Goal: Task Accomplishment & Management: Manage account settings

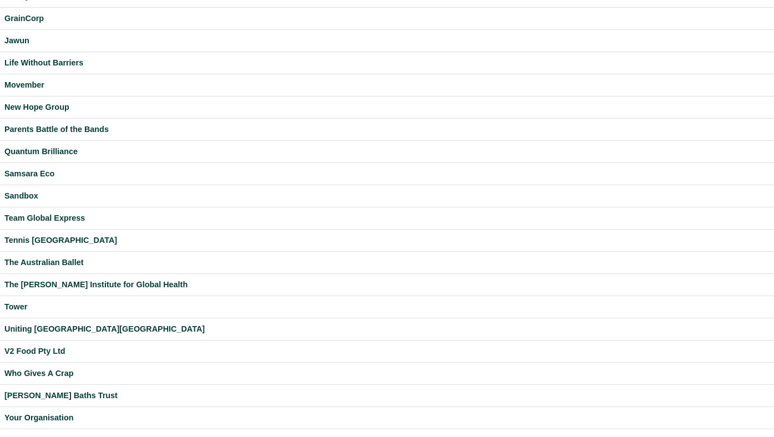
scroll to position [226, 0]
click at [49, 320] on td "Uniting [GEOGRAPHIC_DATA][GEOGRAPHIC_DATA]" at bounding box center [387, 328] width 774 height 22
click at [48, 323] on div "Uniting [GEOGRAPHIC_DATA][GEOGRAPHIC_DATA]" at bounding box center [386, 328] width 765 height 13
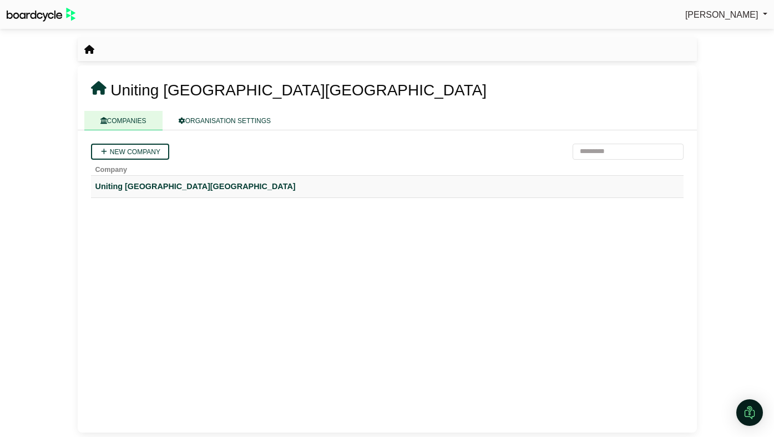
click at [115, 185] on div "Uniting [GEOGRAPHIC_DATA][GEOGRAPHIC_DATA]" at bounding box center [386, 186] width 583 height 13
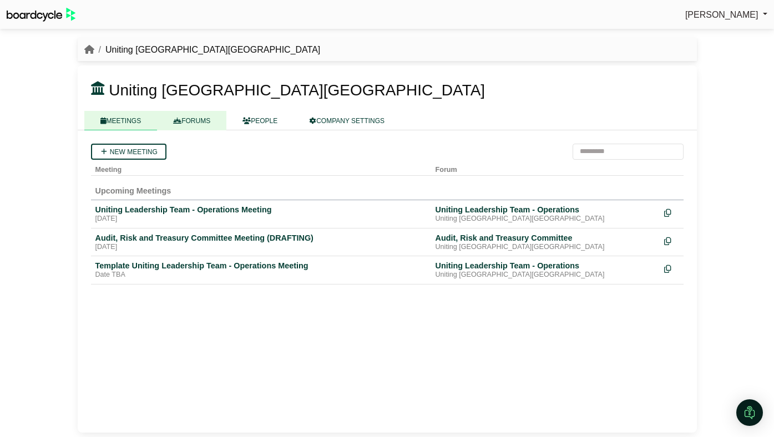
click at [186, 123] on link "FORUMS" at bounding box center [191, 120] width 69 height 19
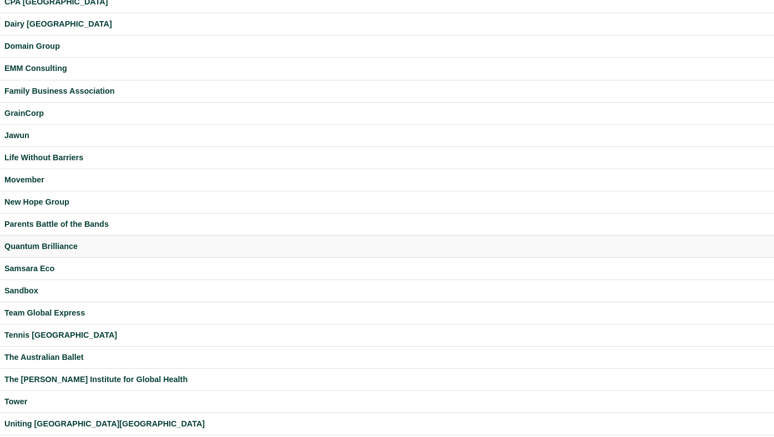
scroll to position [226, 0]
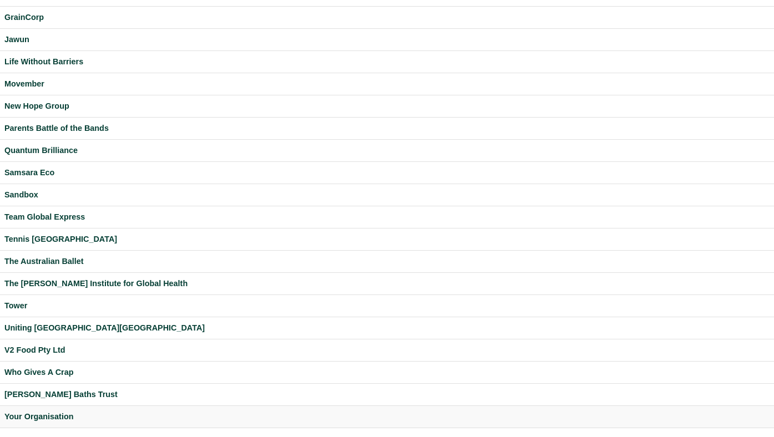
click at [40, 416] on div "Your Organisation" at bounding box center [386, 416] width 765 height 13
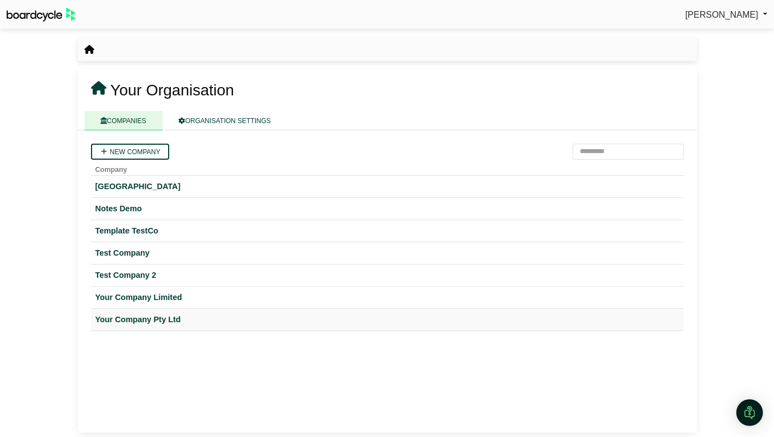
click at [154, 320] on div "Your Company Pty Ltd" at bounding box center [386, 319] width 583 height 13
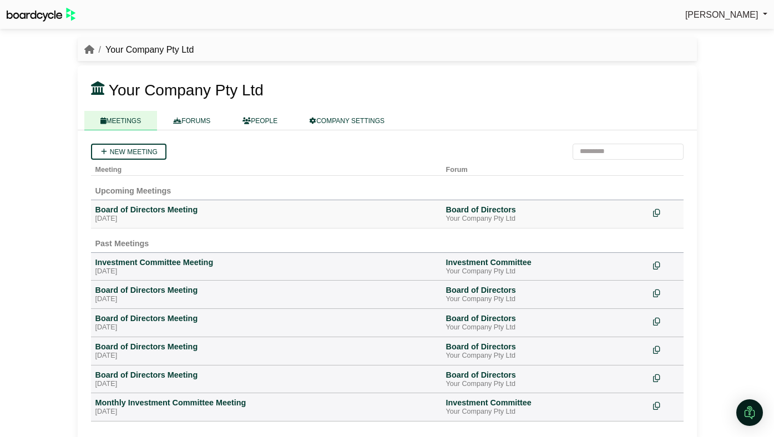
click at [138, 215] on div "Tuesday, 26 August 2025" at bounding box center [266, 219] width 342 height 9
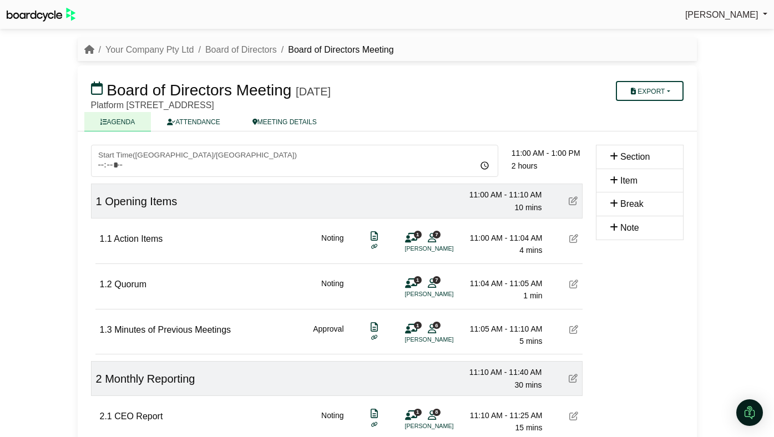
click at [566, 200] on div "1 Opening Items 11:00 AM - 11:10 AM 10 mins" at bounding box center [336, 201] width 491 height 35
click at [570, 201] on icon at bounding box center [572, 200] width 9 height 9
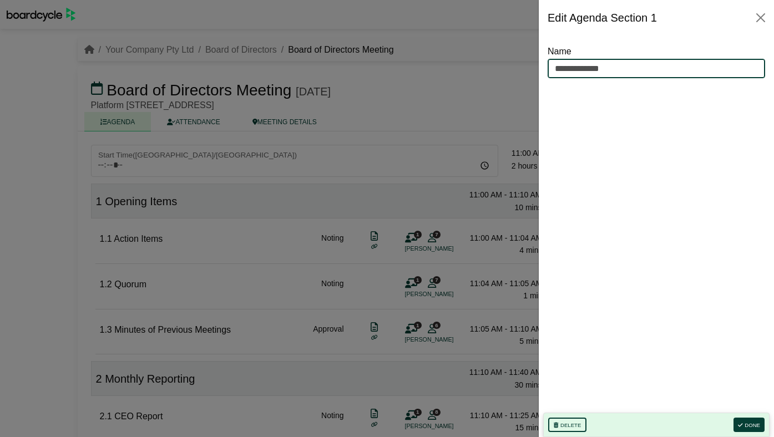
click at [621, 69] on input "**********" at bounding box center [655, 69] width 217 height 20
click at [385, 139] on div at bounding box center [387, 218] width 774 height 437
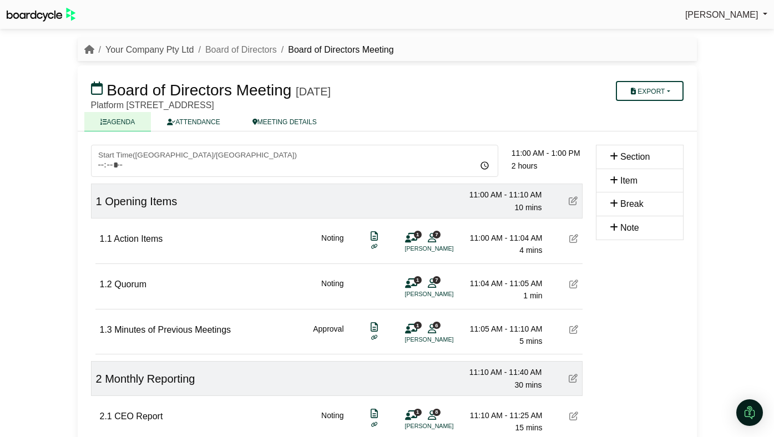
click at [171, 48] on link "Your Company Pty Ltd" at bounding box center [149, 49] width 89 height 9
click at [566, 238] on div "1.1 Action Items Noting 1 7 Alicia Spinnet 11:00 AM - 11:04 AM 4 mins" at bounding box center [338, 239] width 487 height 43
click at [569, 238] on icon at bounding box center [573, 238] width 9 height 9
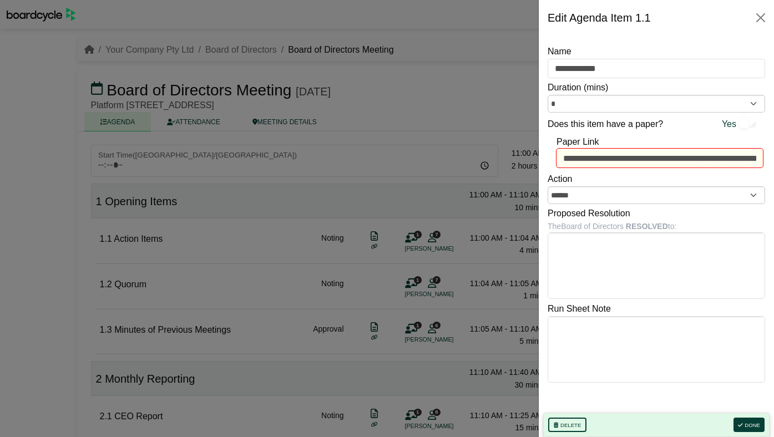
click at [143, 60] on div at bounding box center [387, 218] width 774 height 437
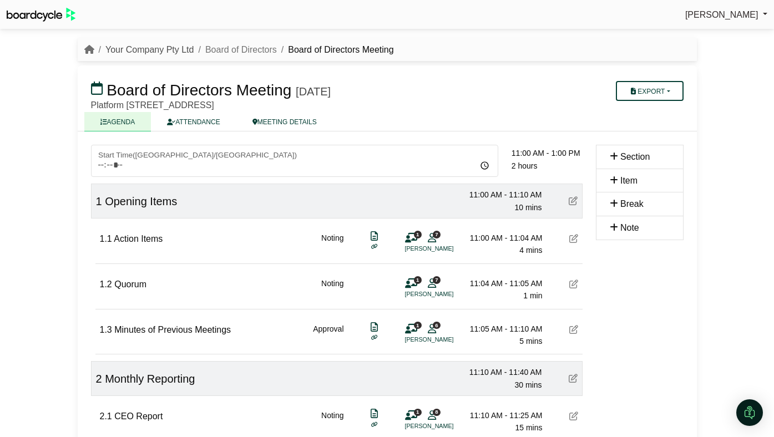
click at [144, 52] on link "Your Company Pty Ltd" at bounding box center [149, 49] width 89 height 9
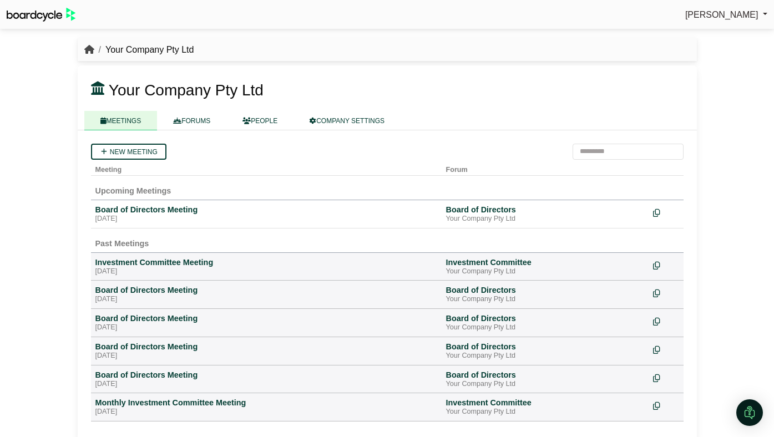
click at [93, 48] on icon "breadcrumb" at bounding box center [89, 49] width 10 height 9
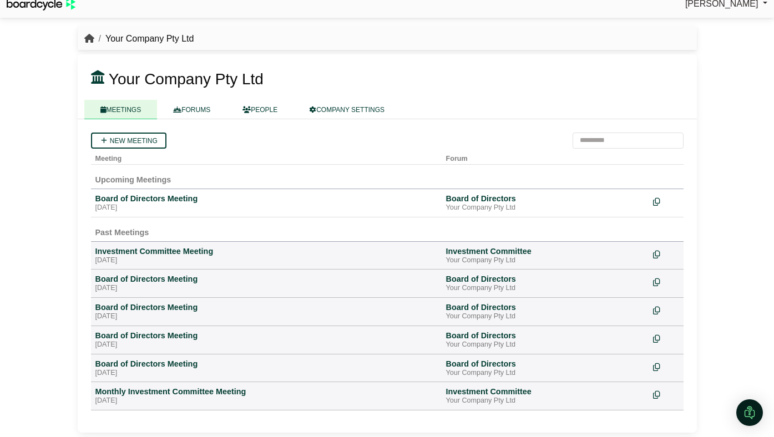
click at [90, 35] on icon "breadcrumb" at bounding box center [89, 38] width 10 height 9
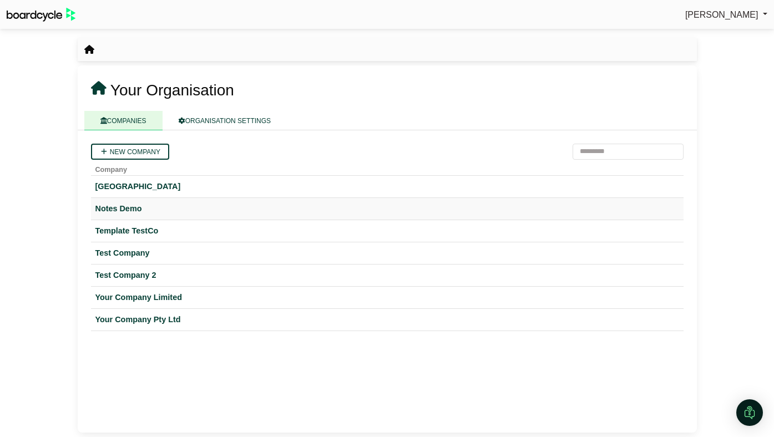
click at [126, 205] on div "Notes Demo" at bounding box center [386, 208] width 583 height 13
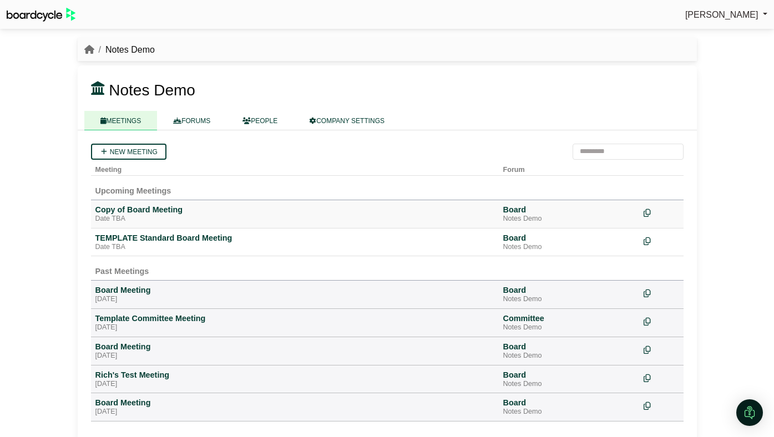
click at [126, 211] on div "Copy of Board Meeting" at bounding box center [294, 210] width 399 height 10
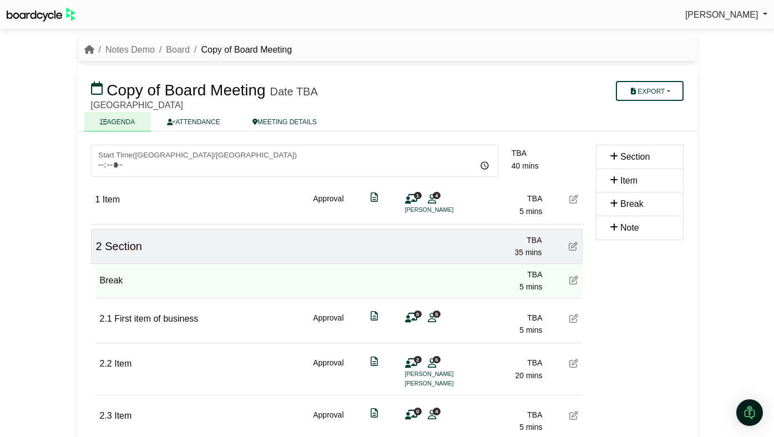
click at [573, 246] on icon at bounding box center [572, 246] width 9 height 9
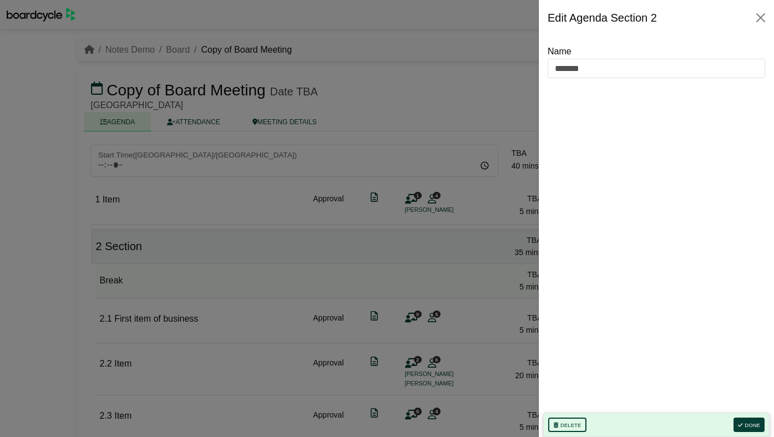
click at [504, 187] on div at bounding box center [387, 218] width 774 height 437
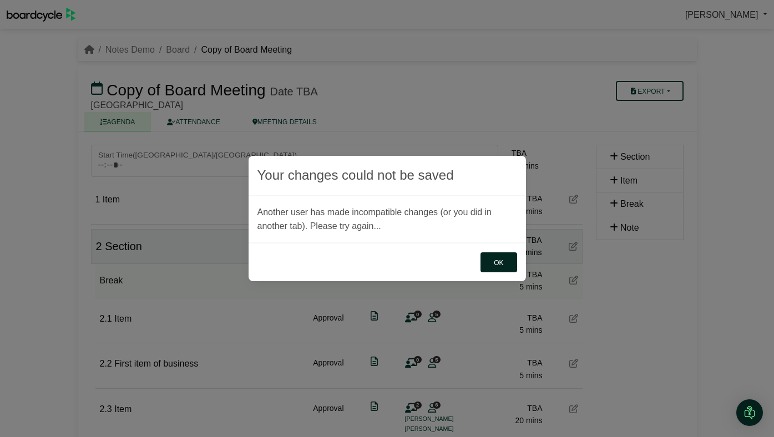
click at [501, 267] on button "OK" at bounding box center [498, 262] width 36 height 20
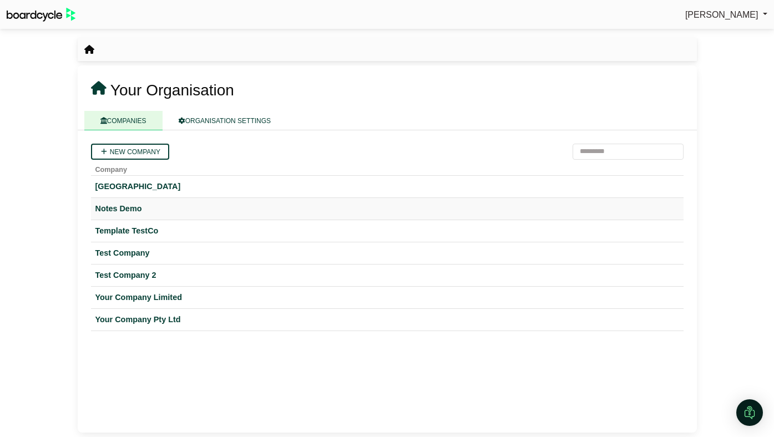
click at [121, 207] on div "Notes Demo" at bounding box center [386, 208] width 583 height 13
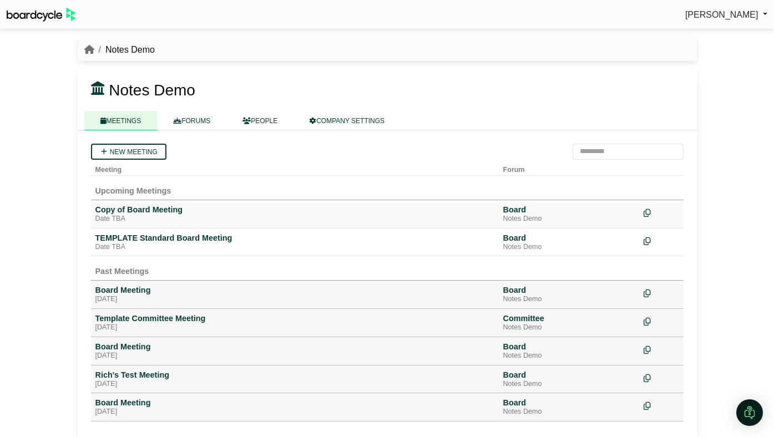
click at [126, 210] on div "Copy of Board Meeting" at bounding box center [294, 210] width 399 height 10
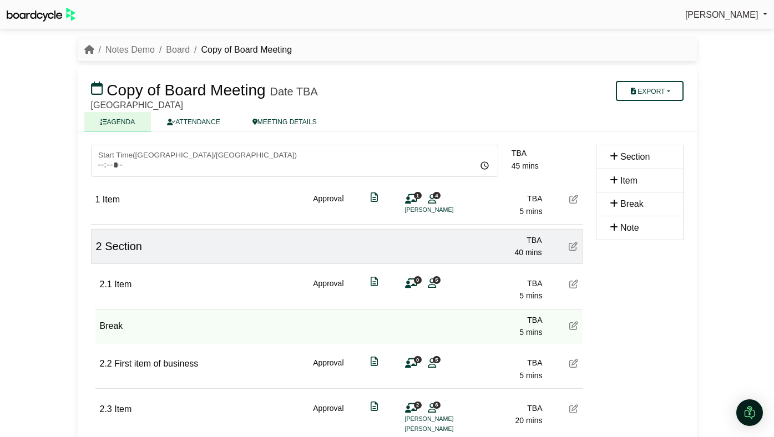
drag, startPoint x: 619, startPoint y: 182, endPoint x: 160, endPoint y: 2, distance: 493.3
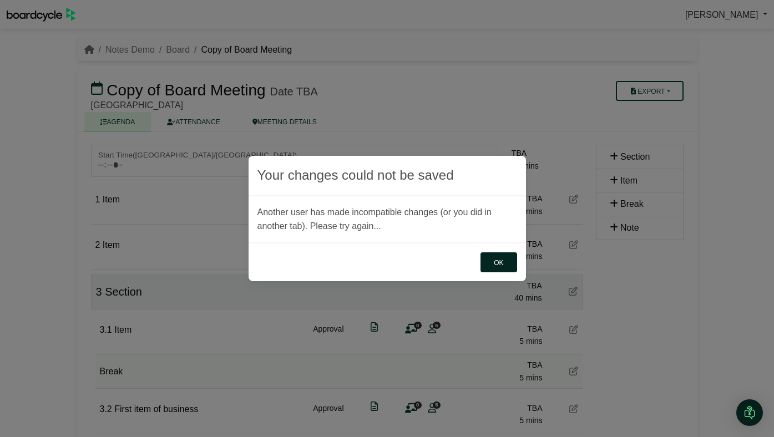
click at [505, 262] on button "OK" at bounding box center [498, 262] width 36 height 20
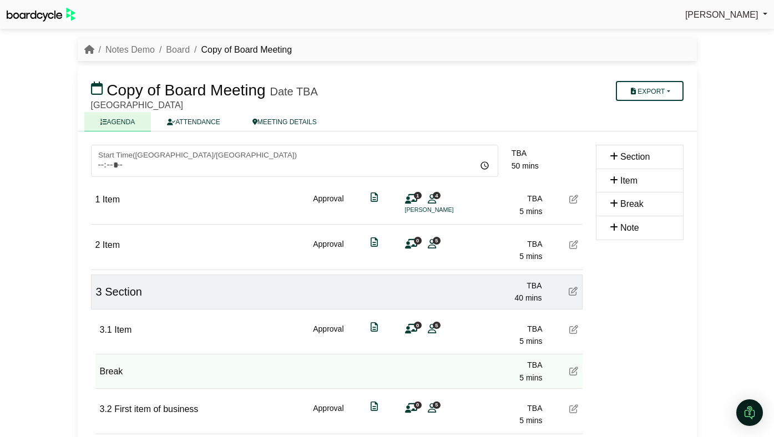
drag, startPoint x: 620, startPoint y: 182, endPoint x: 78, endPoint y: 1, distance: 571.9
click at [296, 125] on link "MEETING DETAILS" at bounding box center [284, 121] width 96 height 19
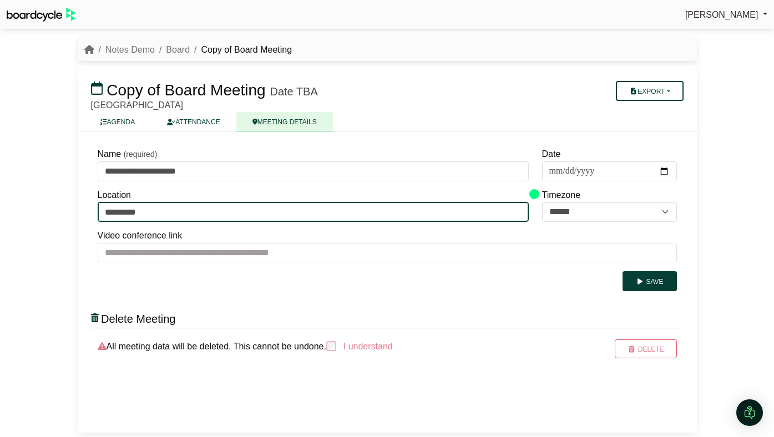
click at [285, 214] on input "*********" at bounding box center [313, 212] width 431 height 20
